Goal: Transaction & Acquisition: Book appointment/travel/reservation

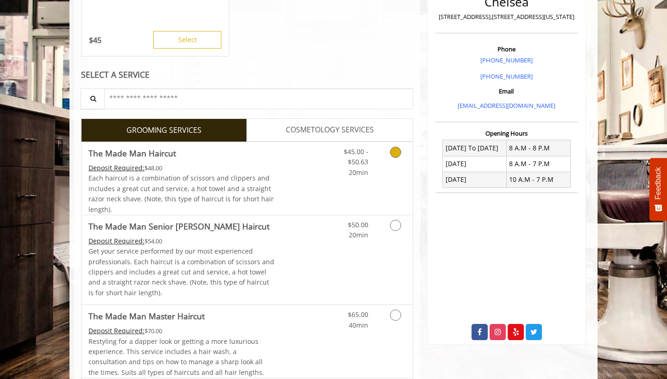
scroll to position [234, 0]
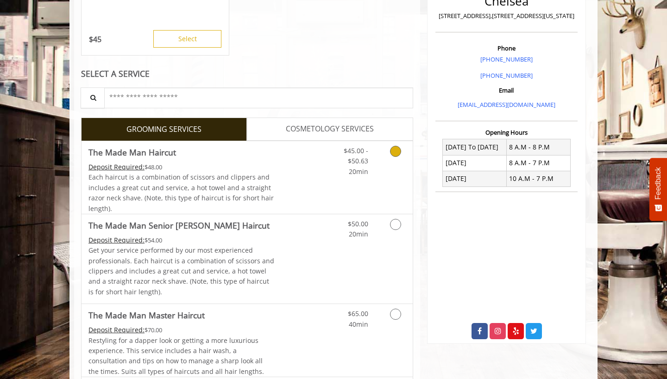
click at [396, 151] on icon "Grooming services" at bounding box center [395, 151] width 11 height 11
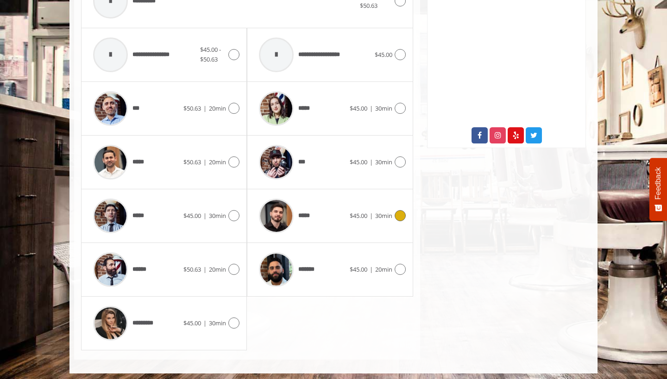
scroll to position [430, 0]
click at [234, 265] on icon at bounding box center [233, 270] width 11 height 11
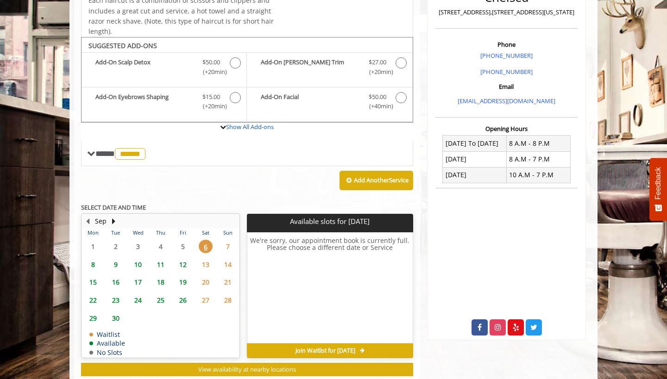
scroll to position [258, 0]
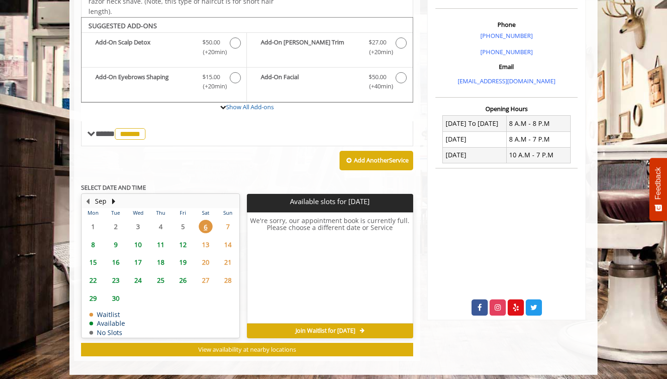
click at [228, 256] on span "21" at bounding box center [228, 262] width 14 height 13
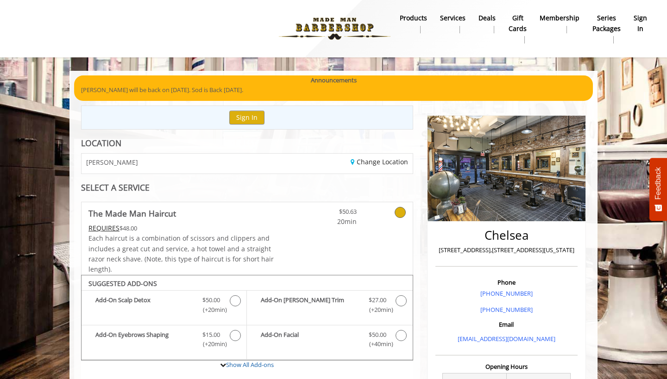
scroll to position [0, 0]
click at [378, 161] on link "Change Location" at bounding box center [379, 162] width 57 height 9
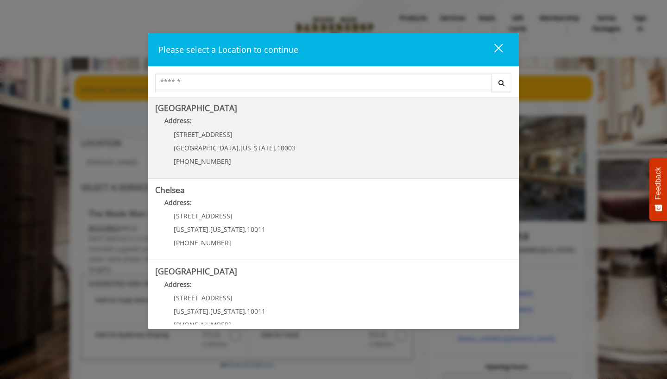
click at [222, 143] on div "[STREET_ADDRESS][US_STATE] (212) 598-1840" at bounding box center [227, 151] width 145 height 40
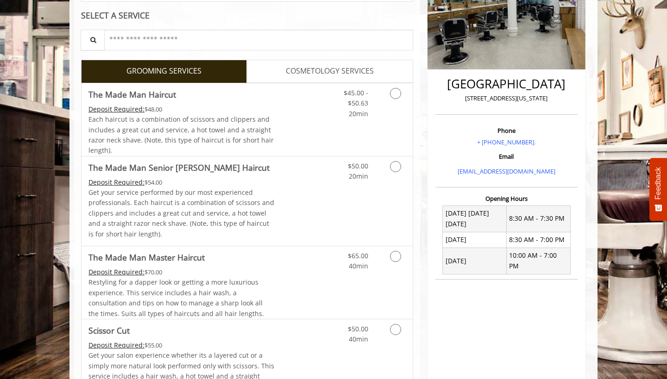
scroll to position [174, 0]
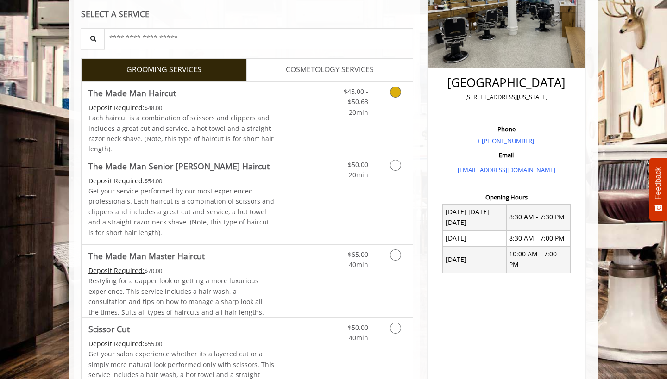
click at [398, 89] on icon "Grooming services" at bounding box center [395, 92] width 11 height 11
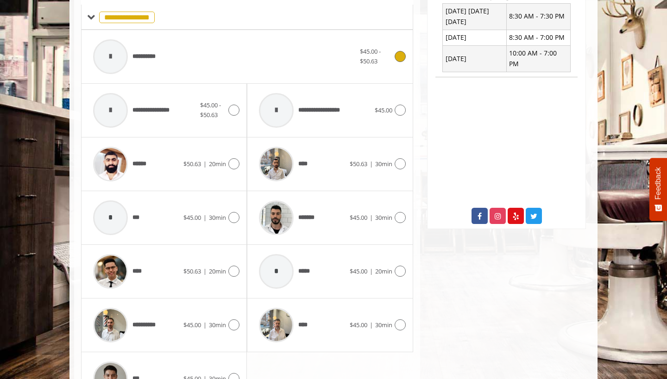
scroll to position [385, 0]
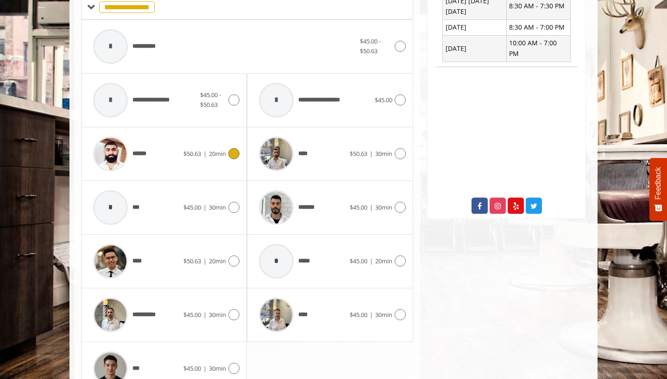
click at [231, 149] on icon at bounding box center [233, 153] width 11 height 11
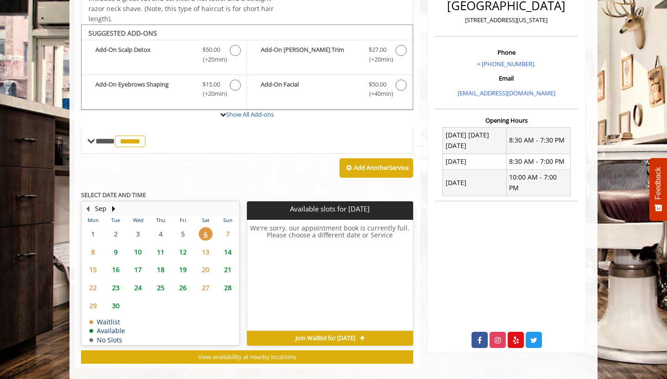
scroll to position [258, 0]
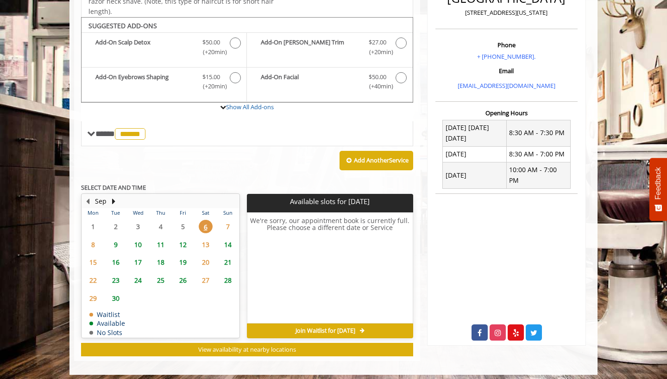
click at [228, 256] on span "21" at bounding box center [228, 262] width 14 height 13
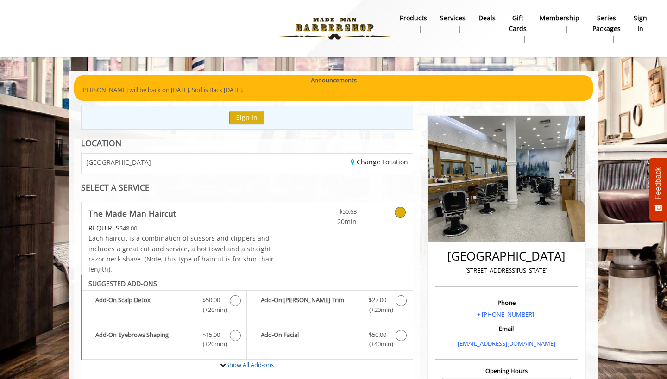
scroll to position [0, 0]
click at [369, 162] on link "Change Location" at bounding box center [379, 162] width 57 height 9
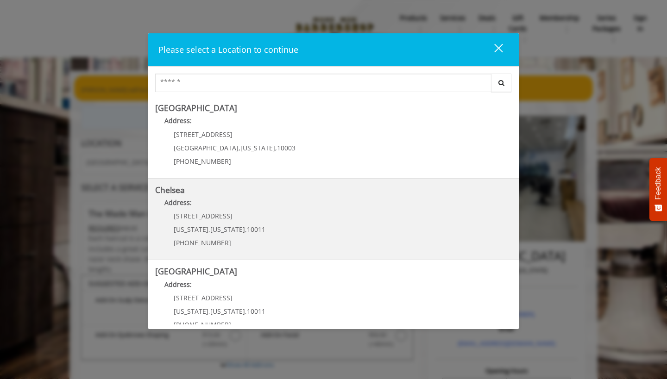
click at [212, 222] on div "169/170 W 23rd St New York , New York , 10011 (917) 639-3902" at bounding box center [212, 233] width 115 height 40
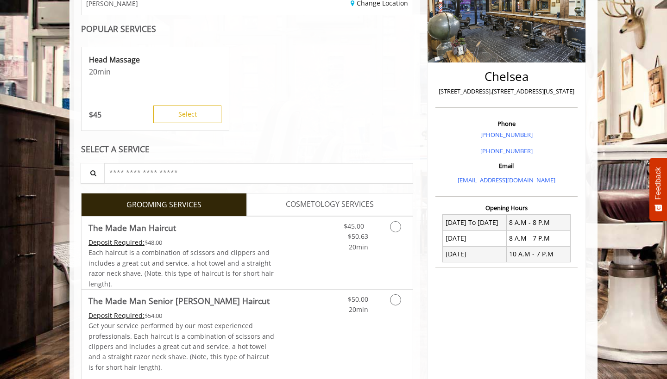
scroll to position [162, 0]
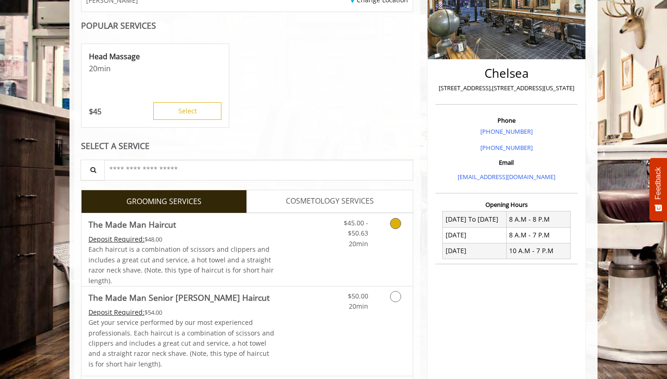
click at [394, 223] on icon "Grooming services" at bounding box center [395, 223] width 11 height 11
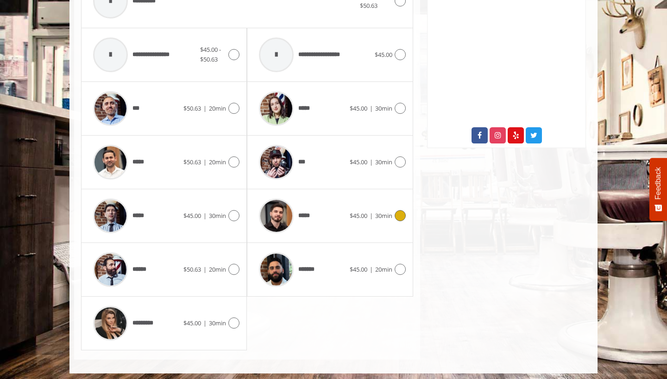
scroll to position [430, 0]
click at [232, 265] on icon at bounding box center [233, 270] width 11 height 11
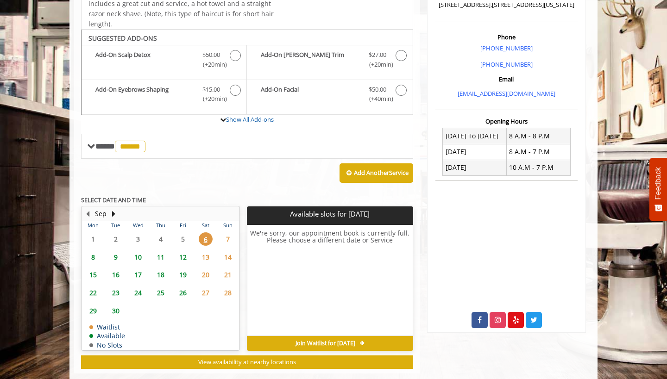
scroll to position [258, 0]
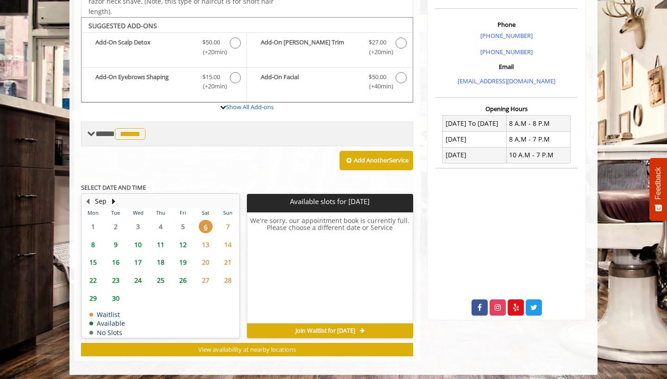
click at [96, 130] on span "**** ****** ********" at bounding box center [121, 134] width 52 height 8
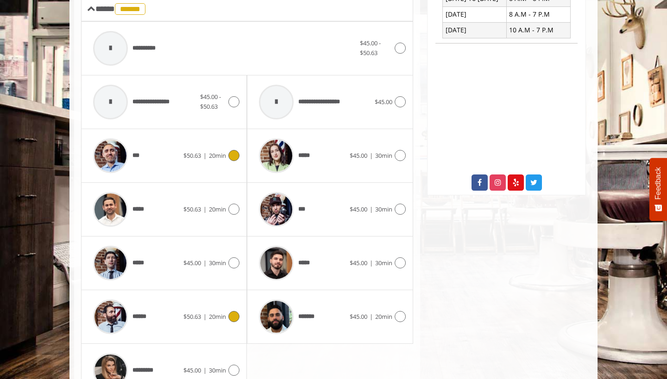
scroll to position [394, 0]
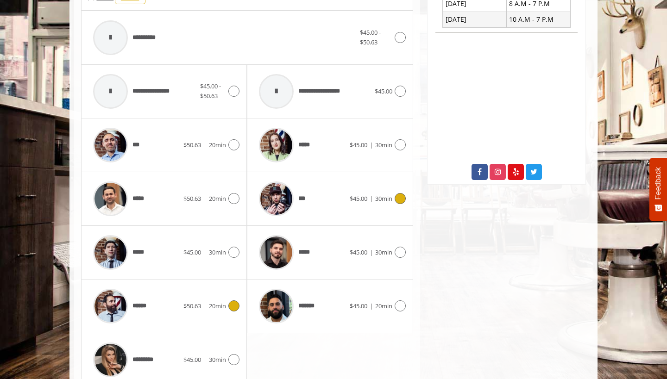
click at [400, 196] on icon at bounding box center [400, 198] width 11 height 11
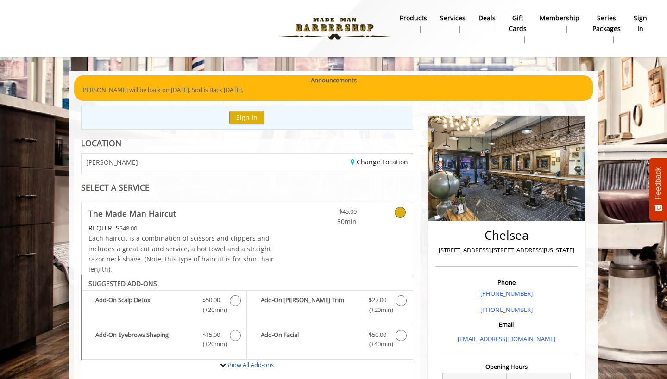
scroll to position [0, 0]
click at [366, 159] on link "Change Location" at bounding box center [379, 162] width 57 height 9
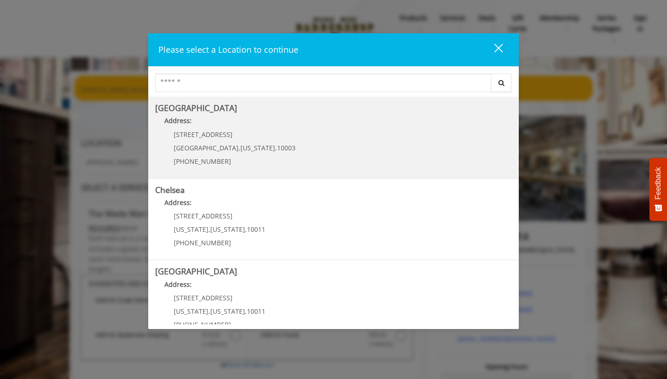
click at [196, 145] on span "[GEOGRAPHIC_DATA]" at bounding box center [206, 148] width 65 height 9
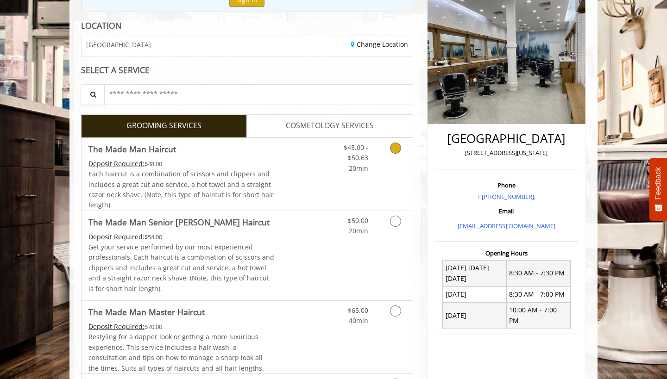
scroll to position [120, 0]
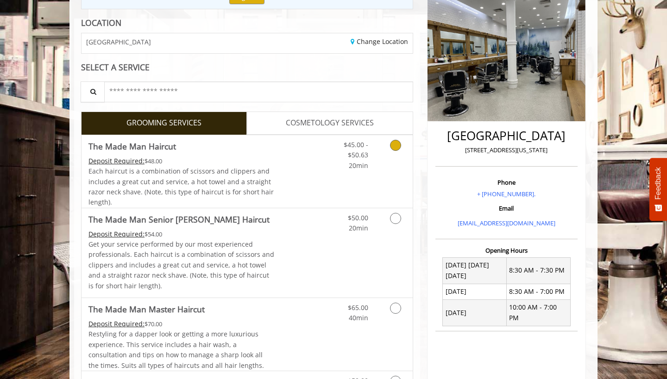
click at [397, 143] on icon "Grooming services" at bounding box center [395, 145] width 11 height 11
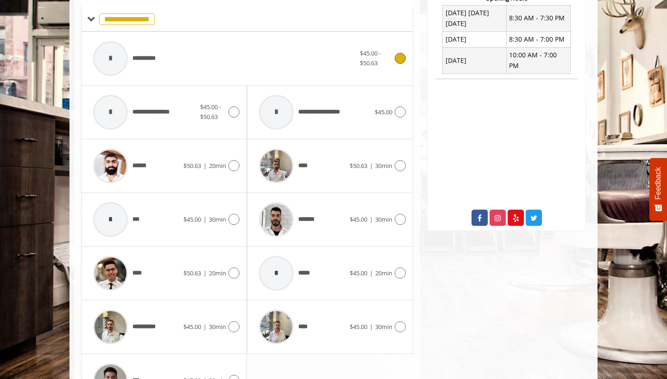
scroll to position [374, 0]
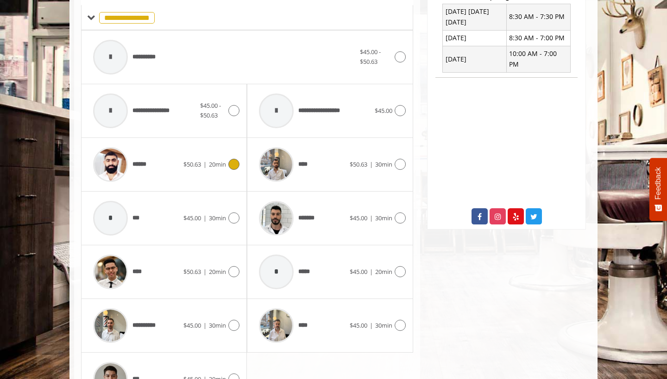
click at [232, 159] on icon at bounding box center [233, 164] width 11 height 11
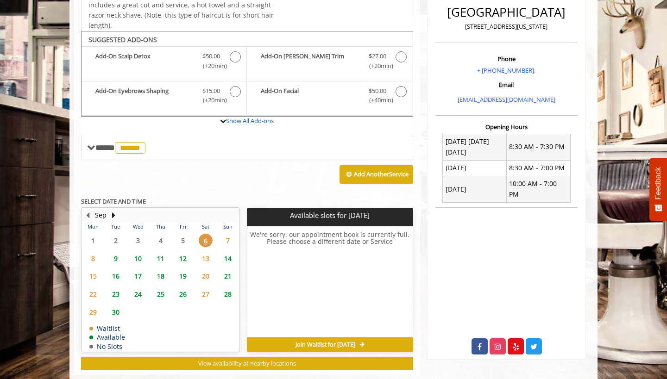
scroll to position [258, 0]
